Goal: Find specific page/section: Find specific page/section

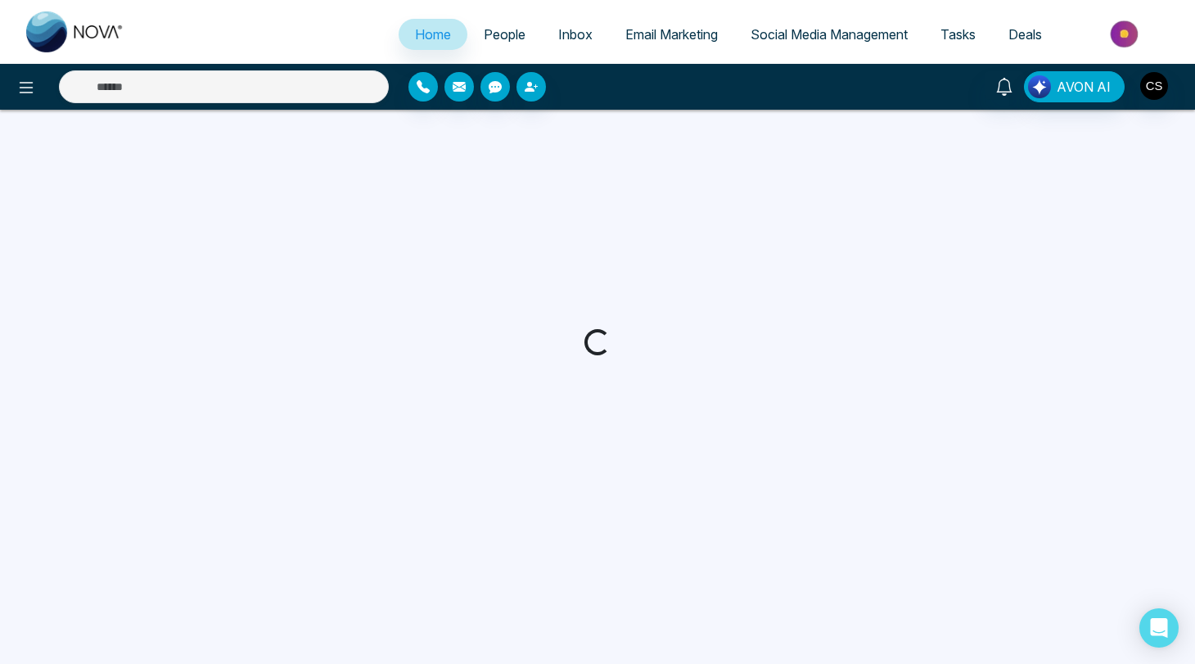
select select "*"
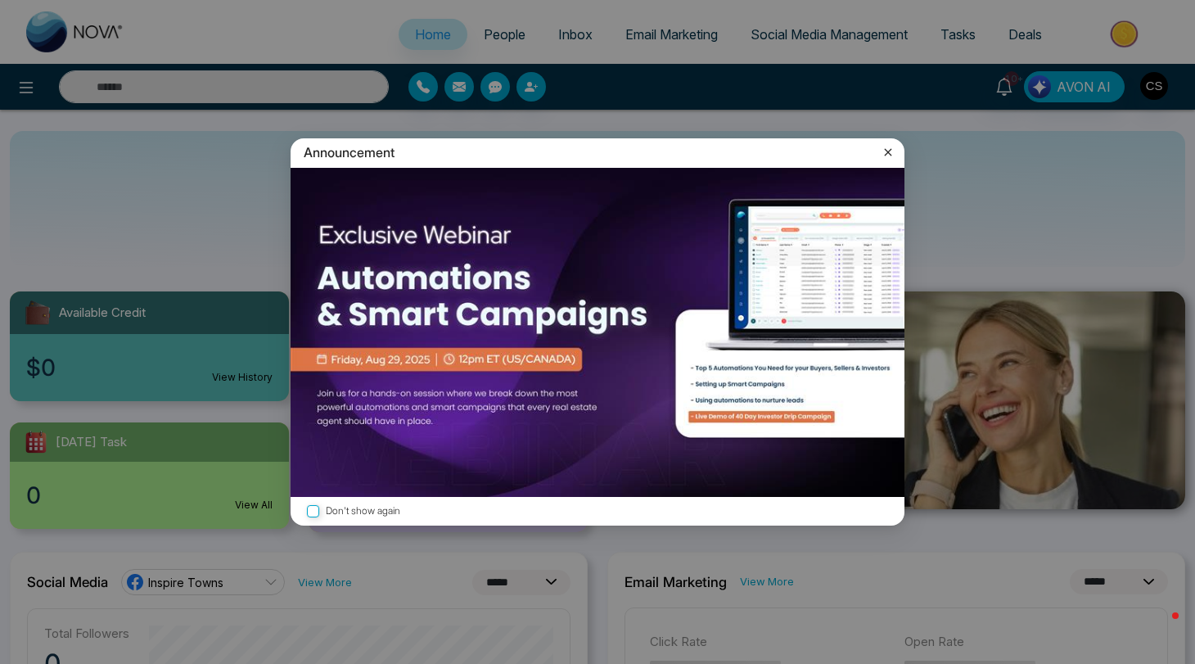
click at [890, 150] on icon at bounding box center [888, 152] width 7 height 7
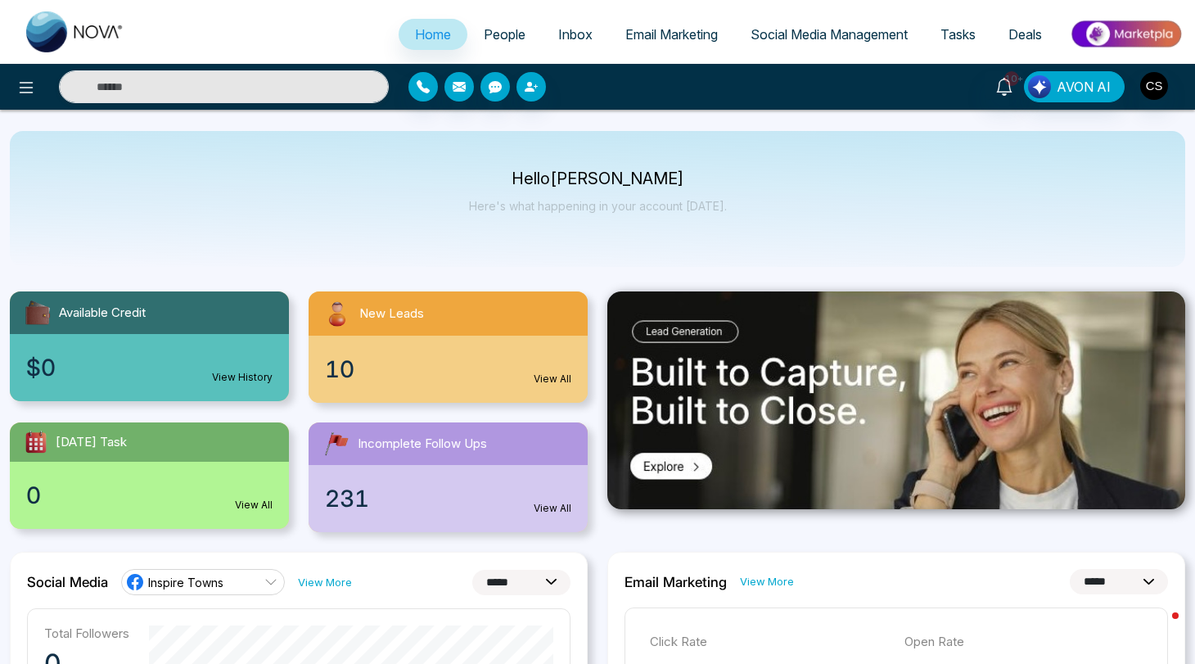
click at [504, 33] on span "People" at bounding box center [505, 34] width 42 height 16
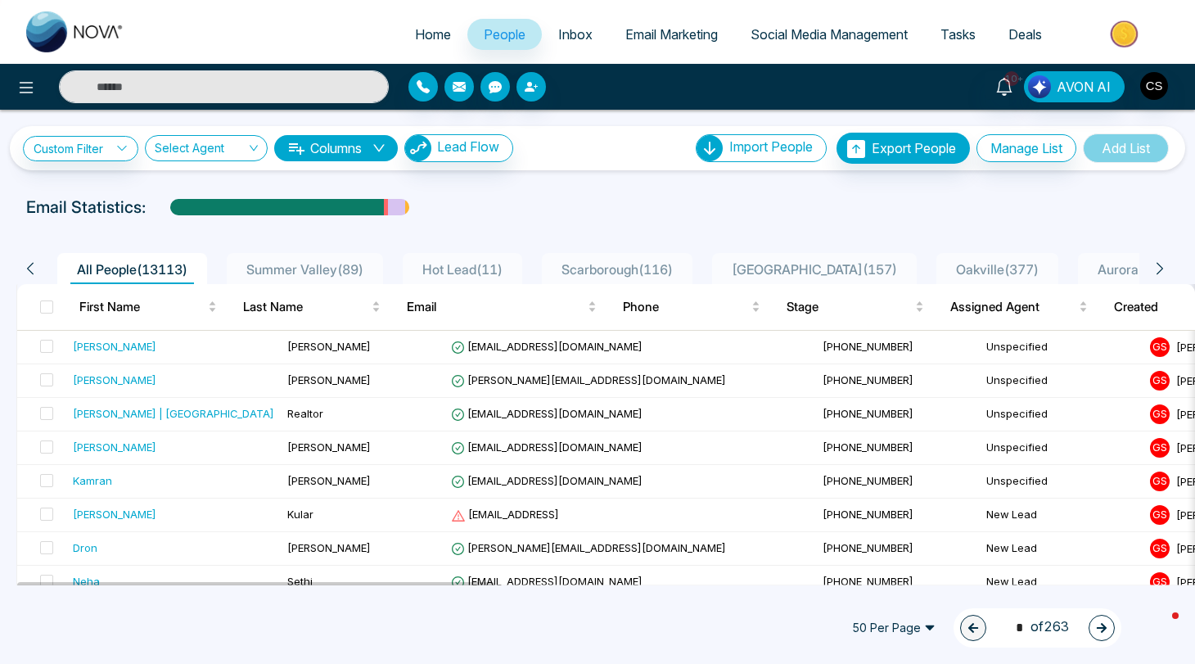
click at [429, 41] on span "Home" at bounding box center [433, 34] width 36 height 16
select select "*"
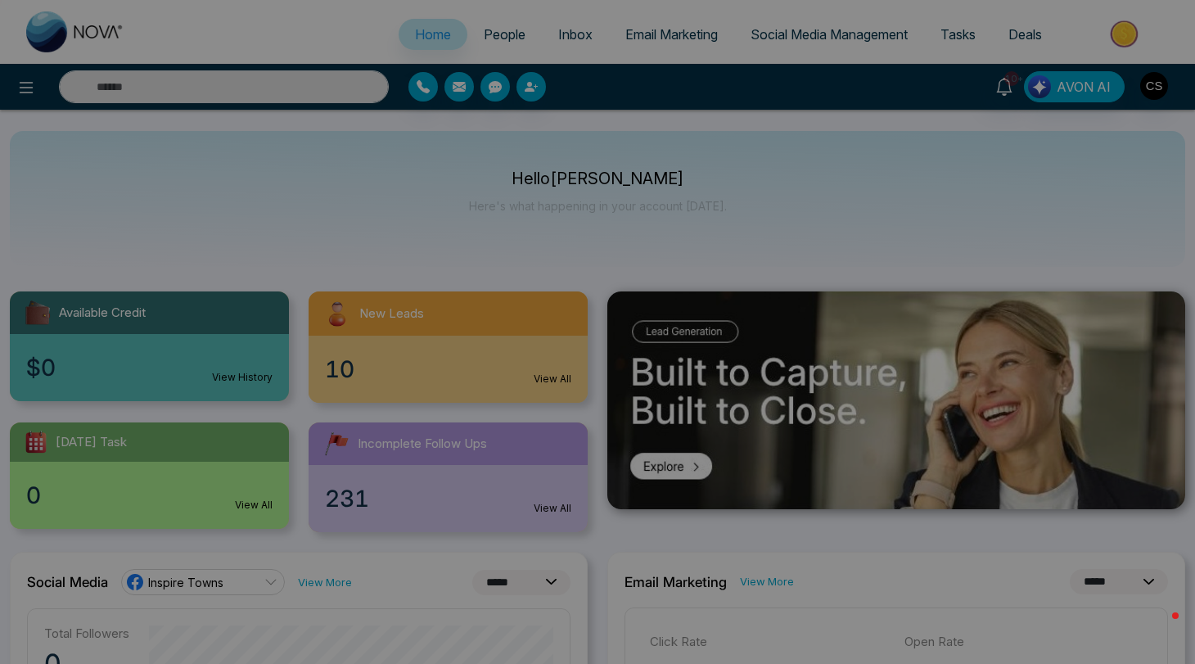
click at [481, 36] on div "Announcement Don't show again" at bounding box center [597, 332] width 1195 height 664
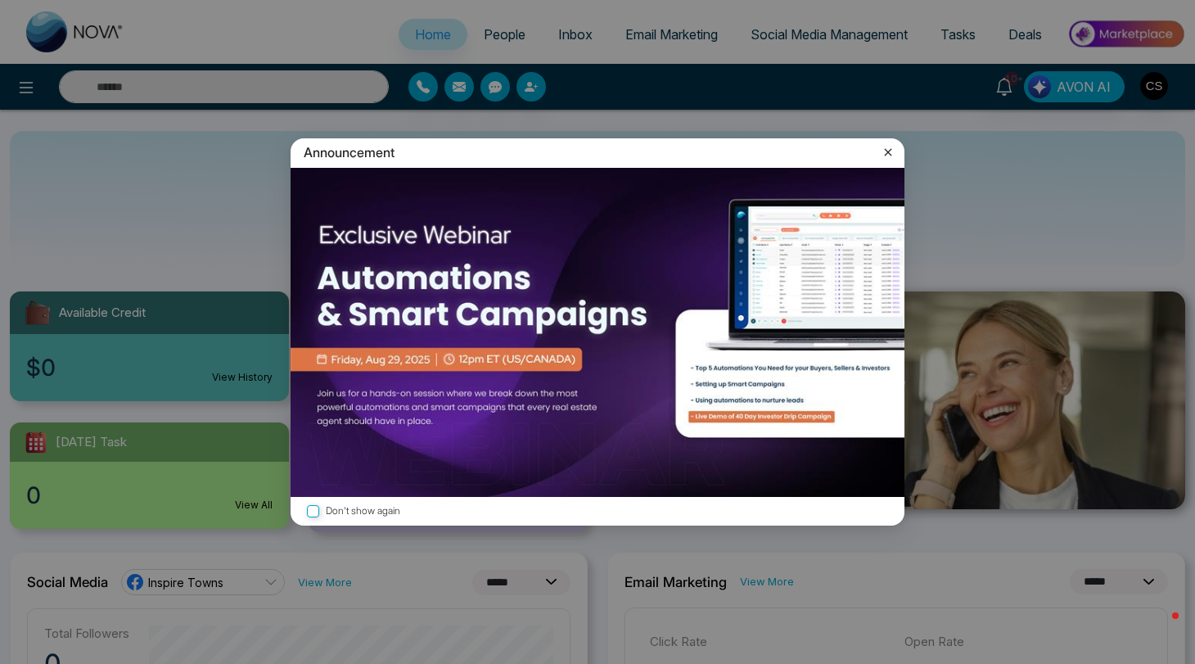
click at [888, 156] on icon at bounding box center [888, 152] width 16 height 16
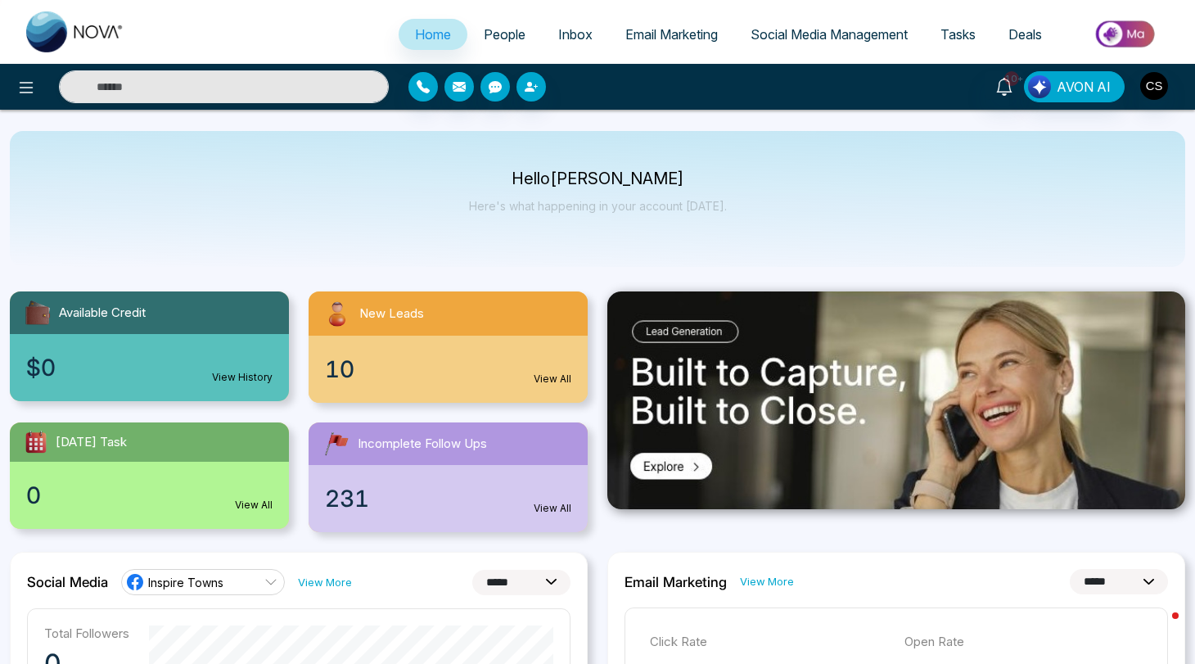
click at [506, 27] on span "People" at bounding box center [505, 34] width 42 height 16
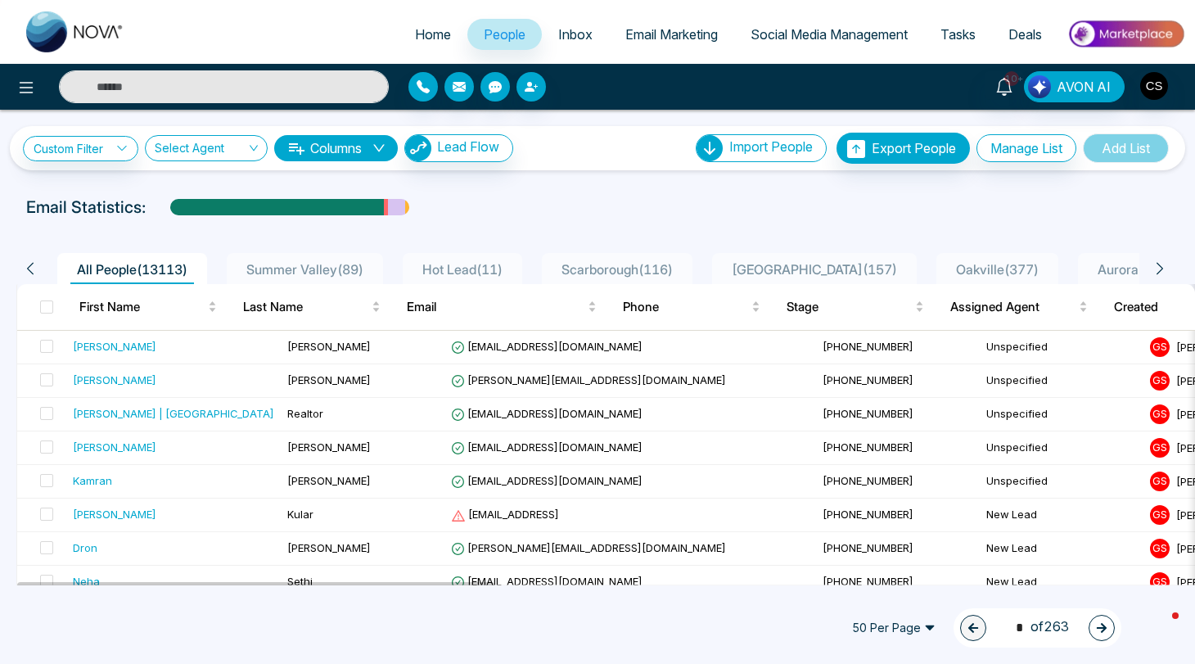
click at [292, 74] on input "text" at bounding box center [224, 86] width 330 height 33
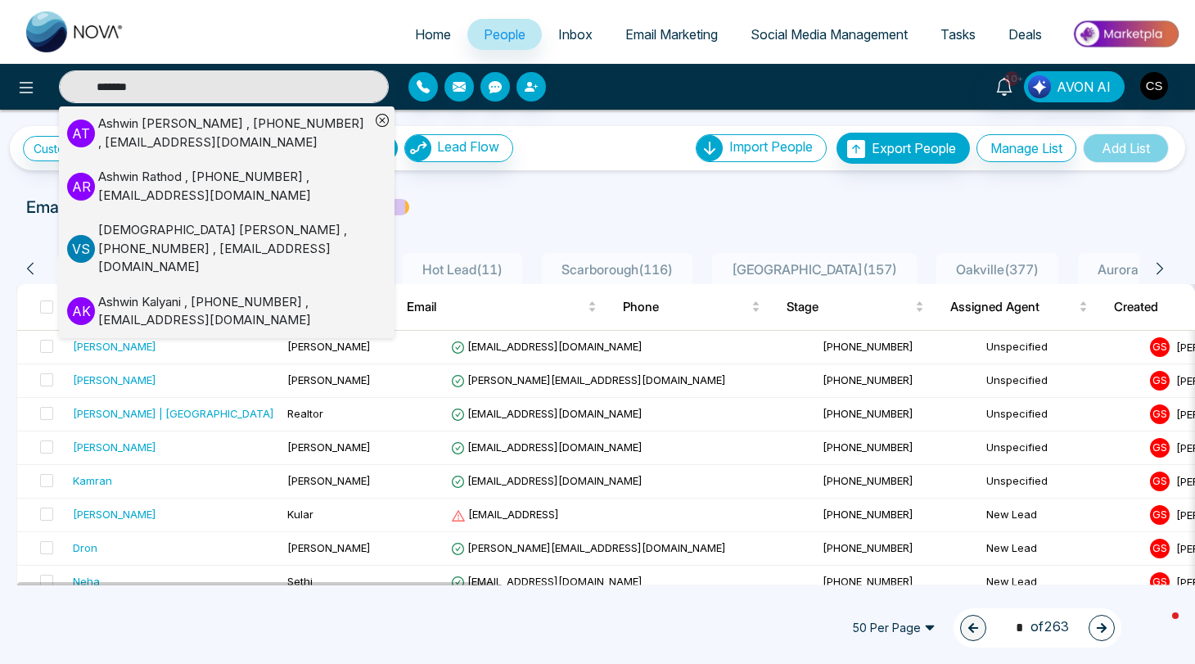
type input "******"
click at [266, 194] on div "[PERSON_NAME] , [PHONE_NUMBER] , [EMAIL_ADDRESS][DOMAIN_NAME]" at bounding box center [234, 186] width 272 height 37
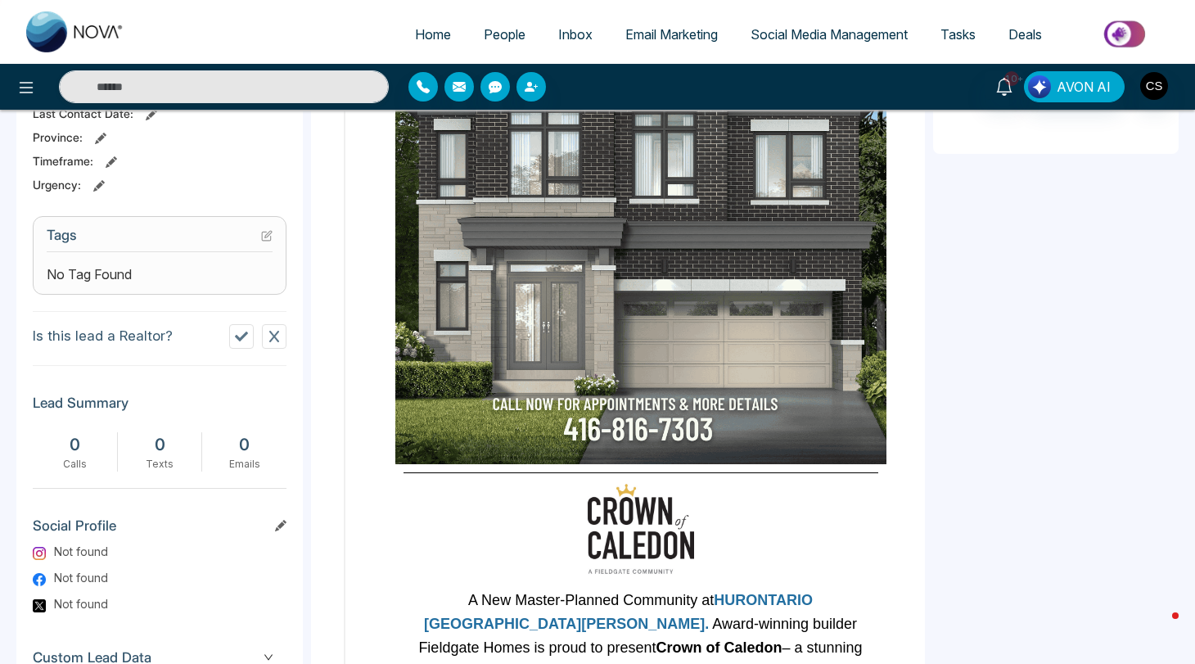
scroll to position [538, 0]
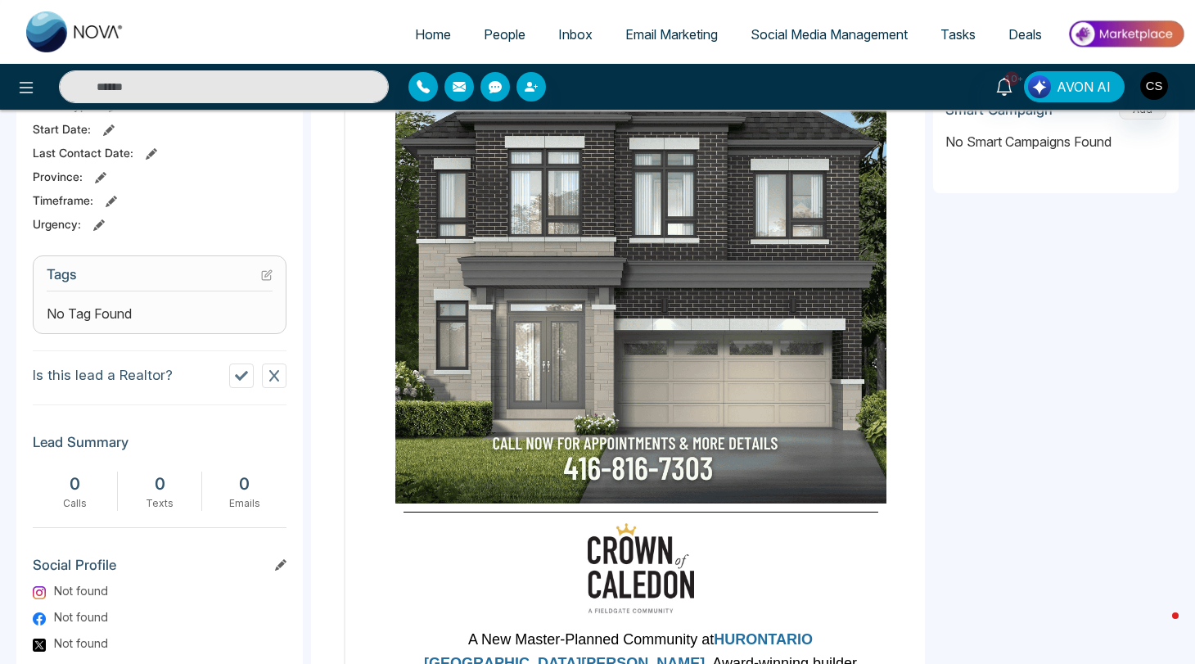
click at [179, 318] on div "No Tag Found" at bounding box center [160, 314] width 226 height 20
click at [146, 319] on div "No Tag Found" at bounding box center [160, 314] width 226 height 20
click at [100, 315] on span "No Tag Found" at bounding box center [89, 314] width 85 height 20
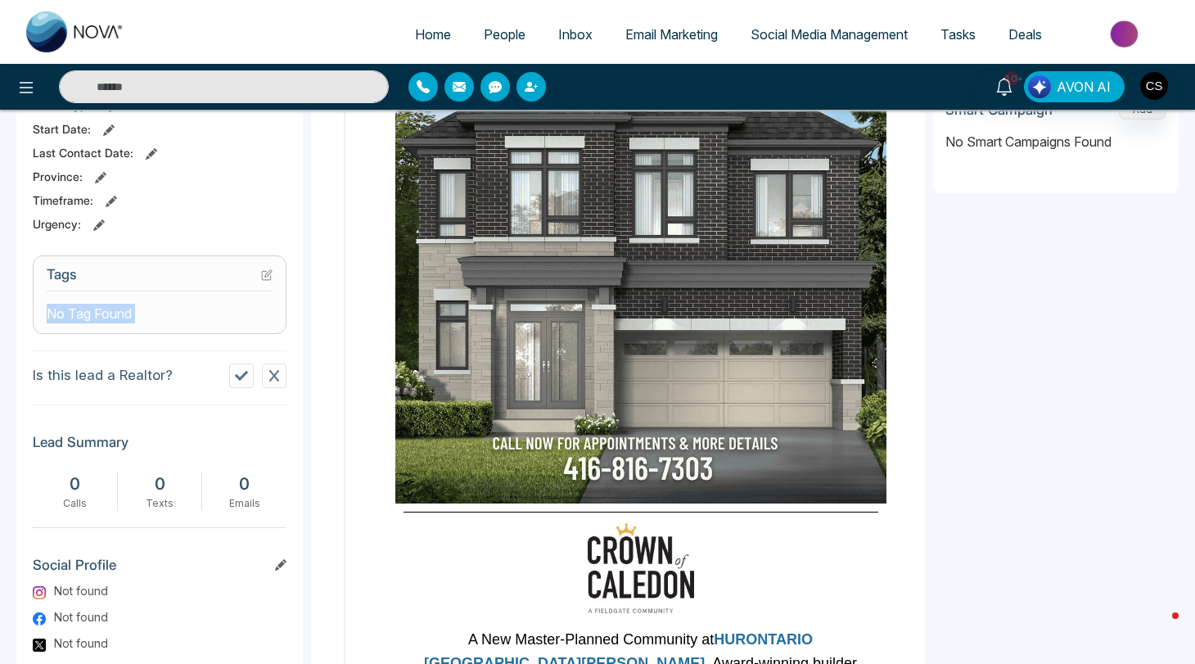
click at [100, 315] on span "No Tag Found" at bounding box center [89, 314] width 85 height 20
click at [243, 382] on icon at bounding box center [241, 375] width 13 height 13
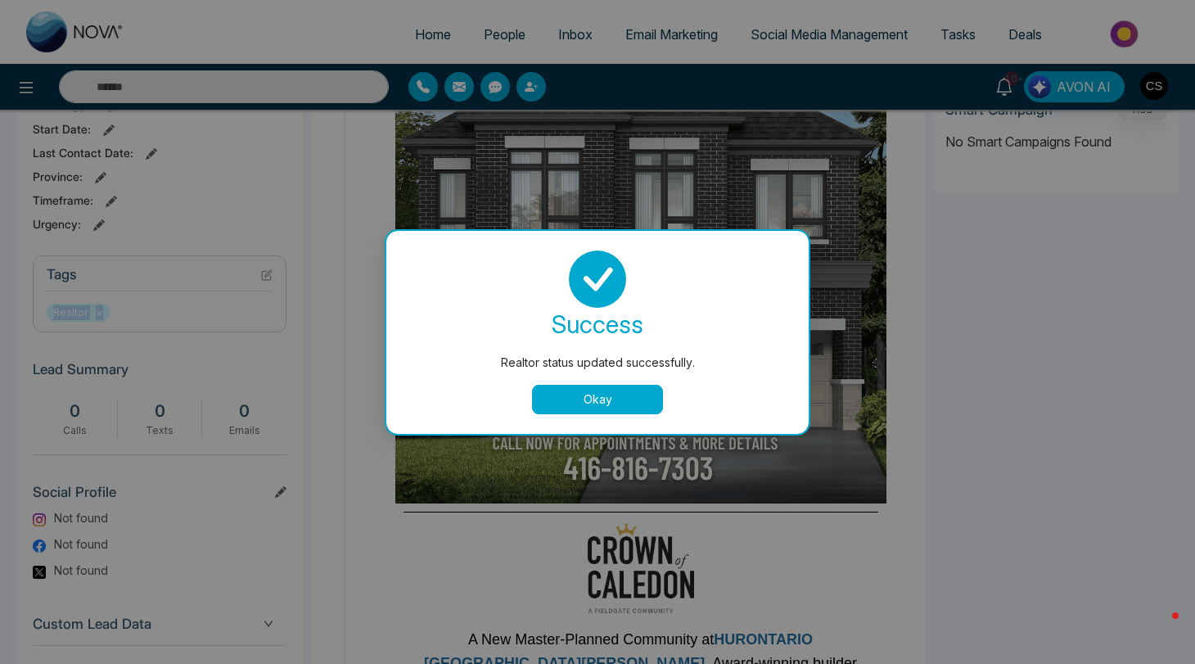
click at [603, 401] on button "Okay" at bounding box center [597, 399] width 131 height 29
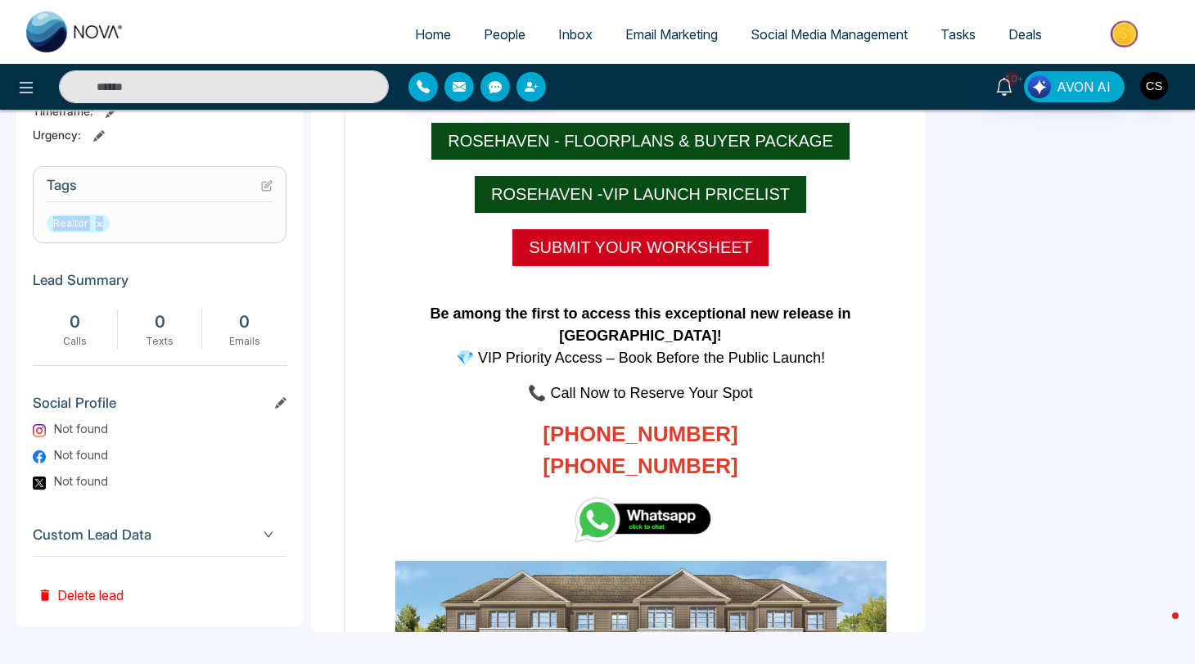
scroll to position [29392, 0]
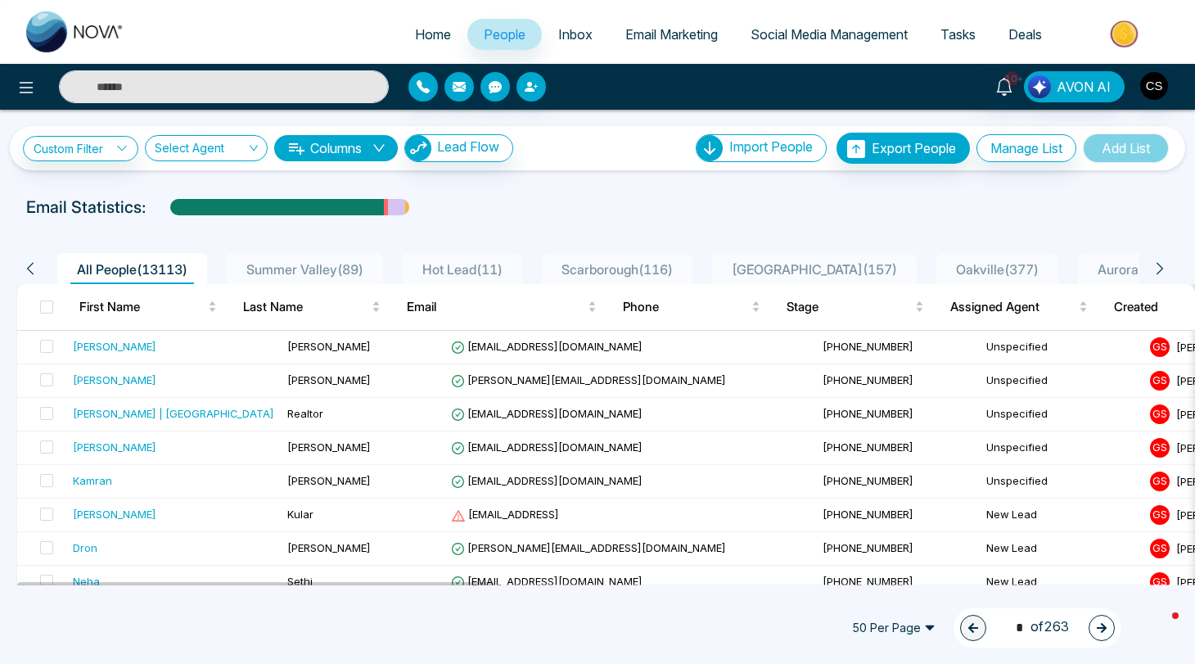
click at [339, 83] on input "text" at bounding box center [224, 86] width 330 height 33
type input "*"
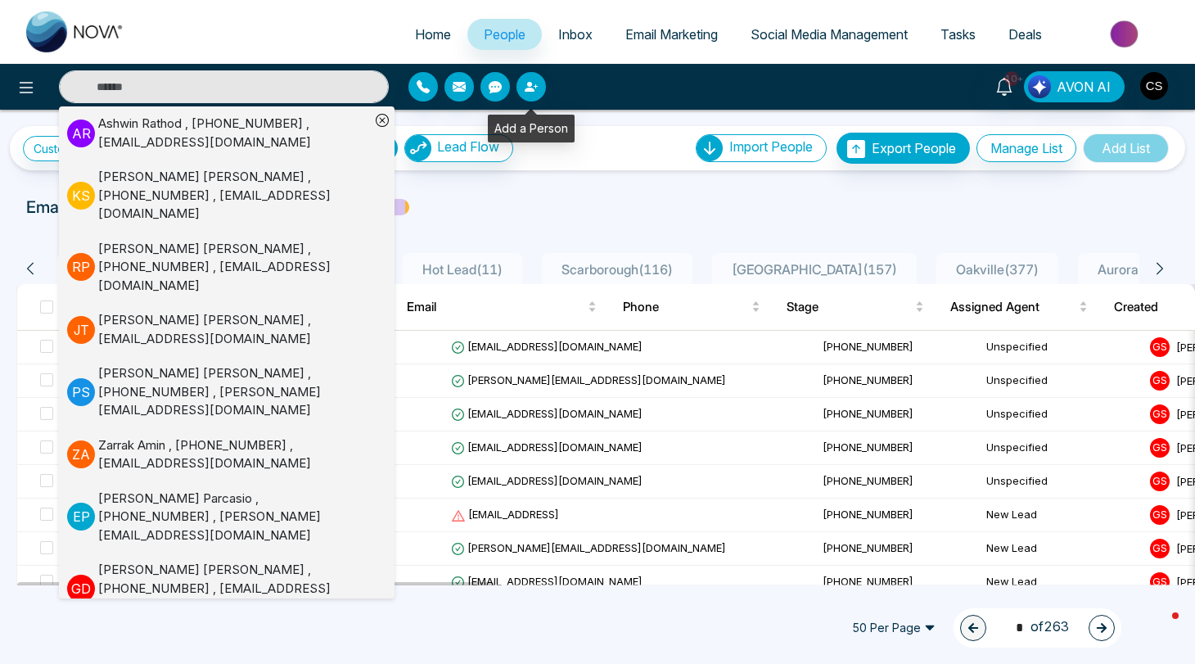
click at [610, 74] on div at bounding box center [547, 86] width 279 height 29
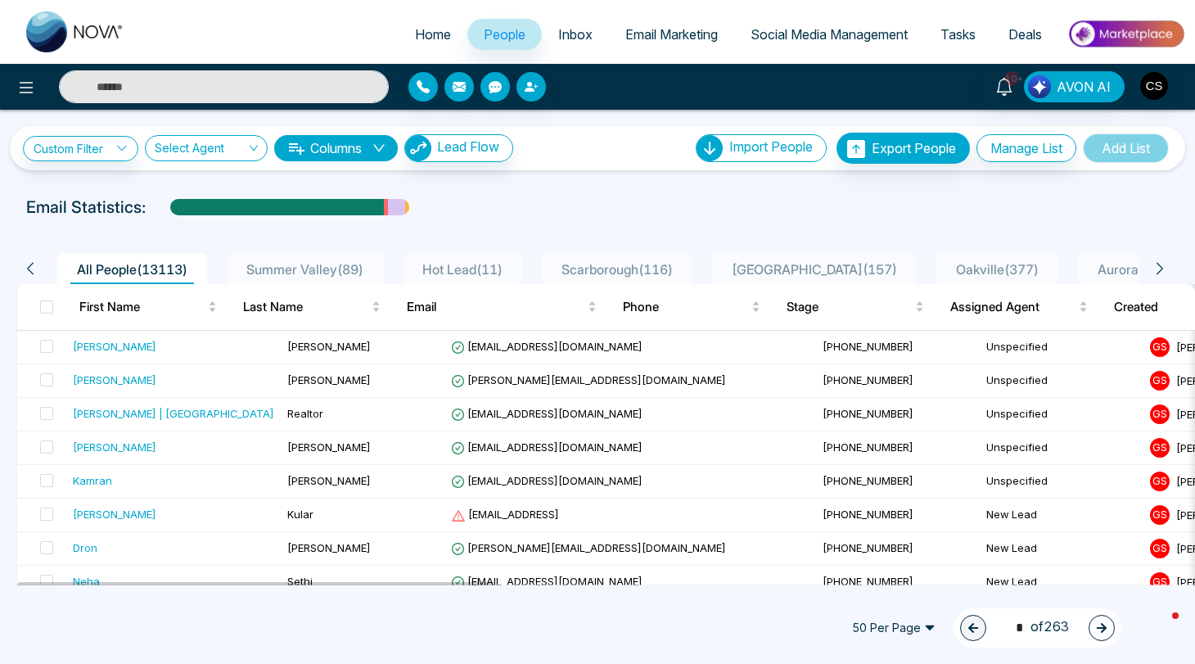
click at [327, 86] on input "text" at bounding box center [224, 86] width 330 height 33
paste input "**********"
type input "**********"
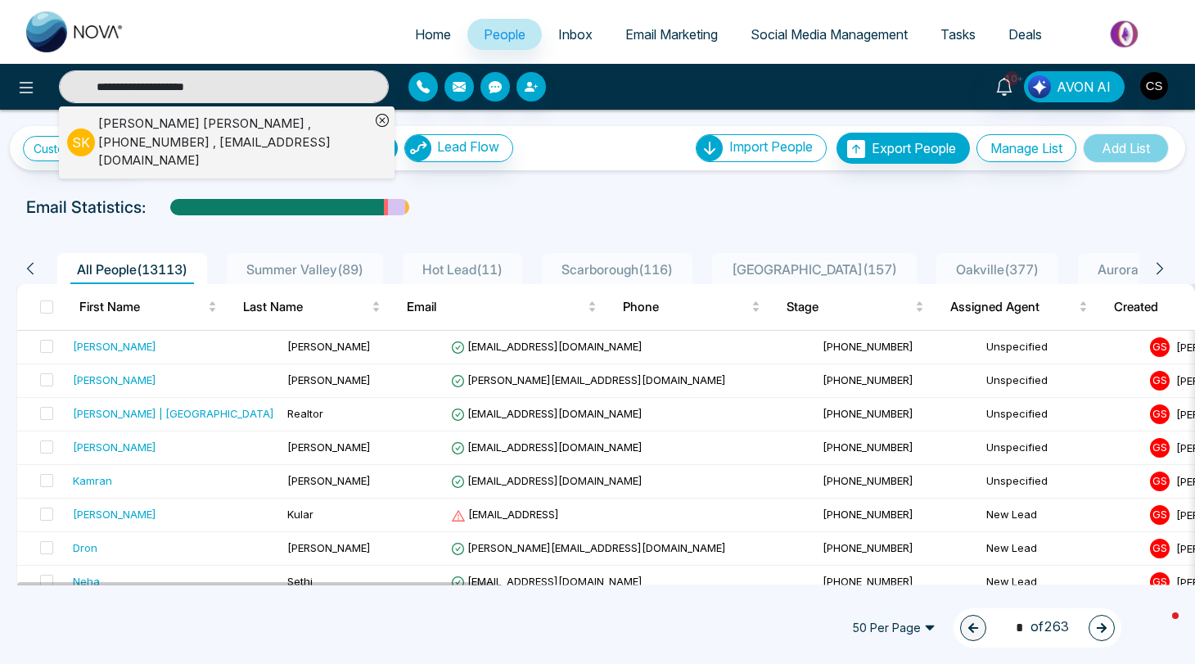
click at [305, 137] on div "[PERSON_NAME] , [PHONE_NUMBER] , [EMAIL_ADDRESS][DOMAIN_NAME]" at bounding box center [234, 143] width 272 height 56
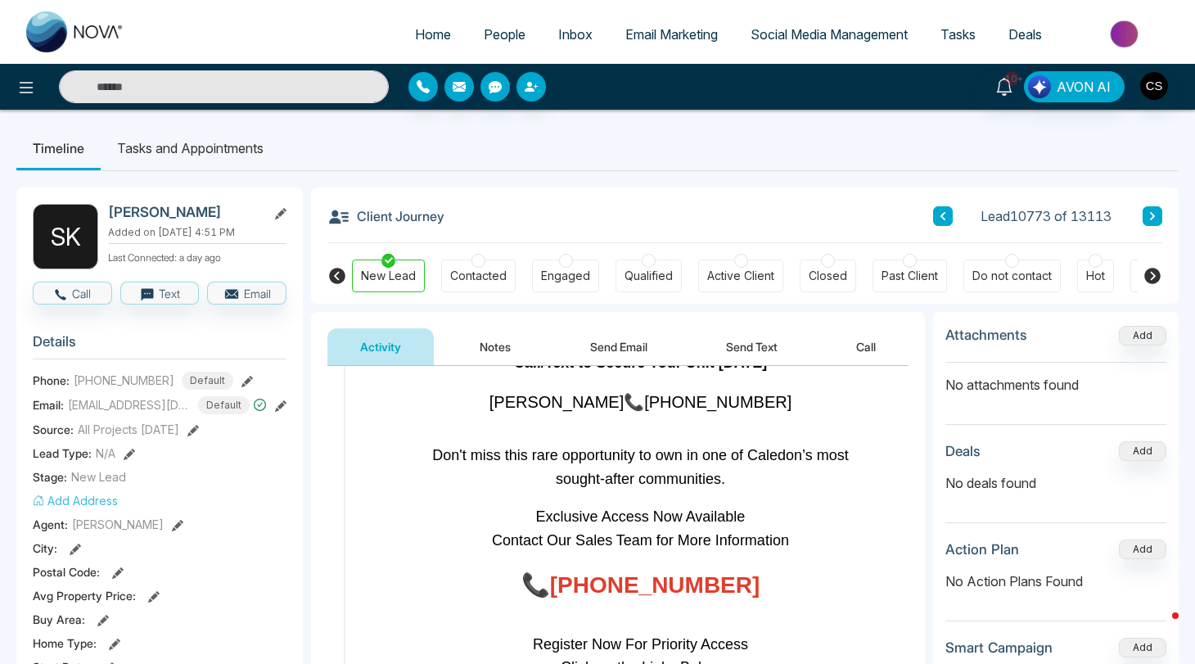
scroll to position [1200, 0]
